Goal: Browse casually

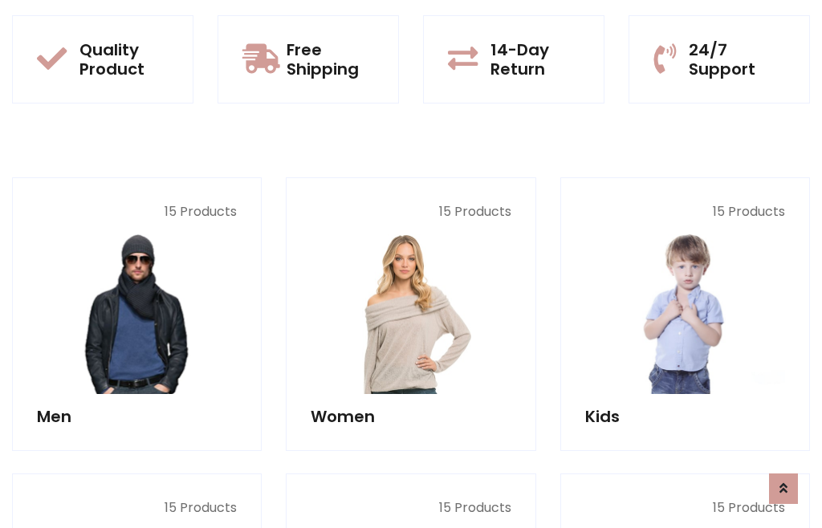
scroll to position [1307, 0]
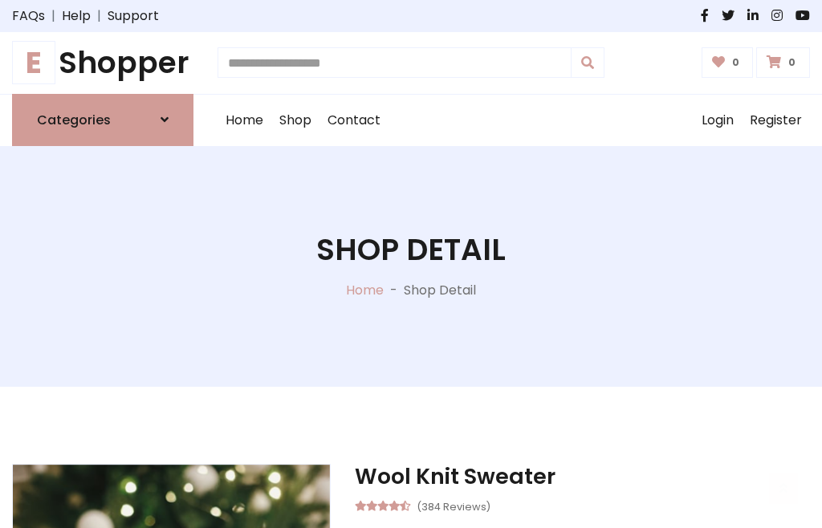
click at [103, 63] on h1 "E Shopper" at bounding box center [102, 63] width 181 height 36
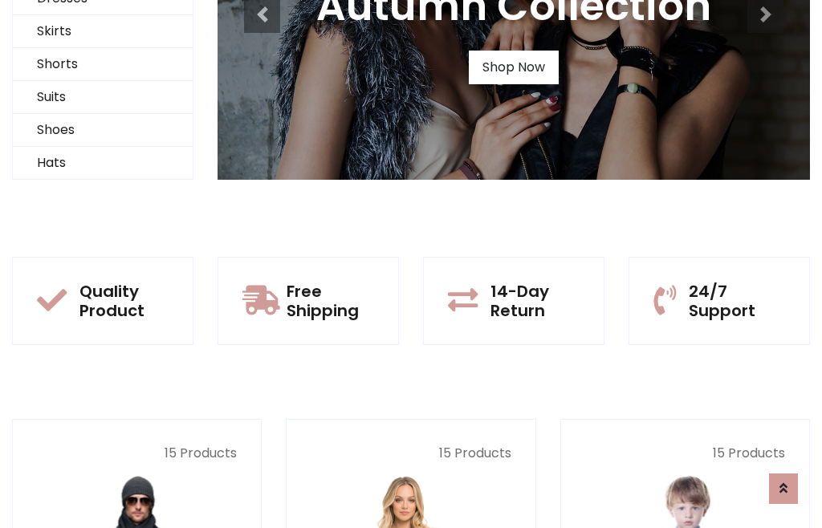
scroll to position [155, 0]
